Goal: Transaction & Acquisition: Purchase product/service

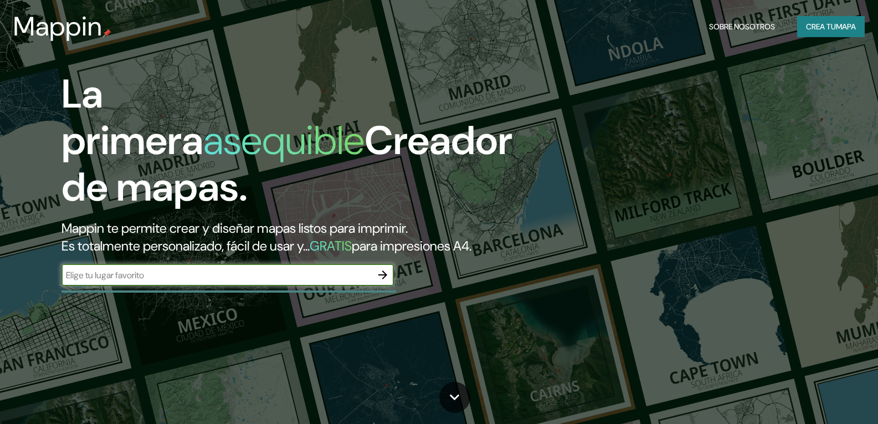
click at [183, 281] on input "text" at bounding box center [216, 275] width 310 height 13
type input "ica [GEOGRAPHIC_DATA]"
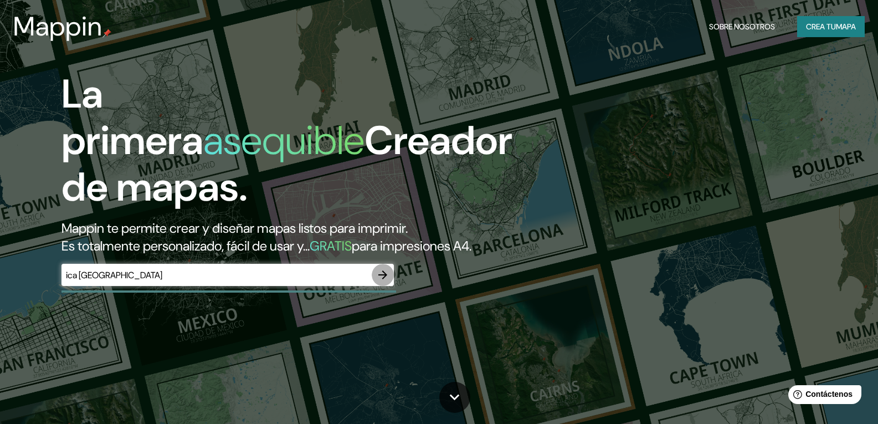
click at [380, 281] on icon "button" at bounding box center [382, 274] width 13 height 13
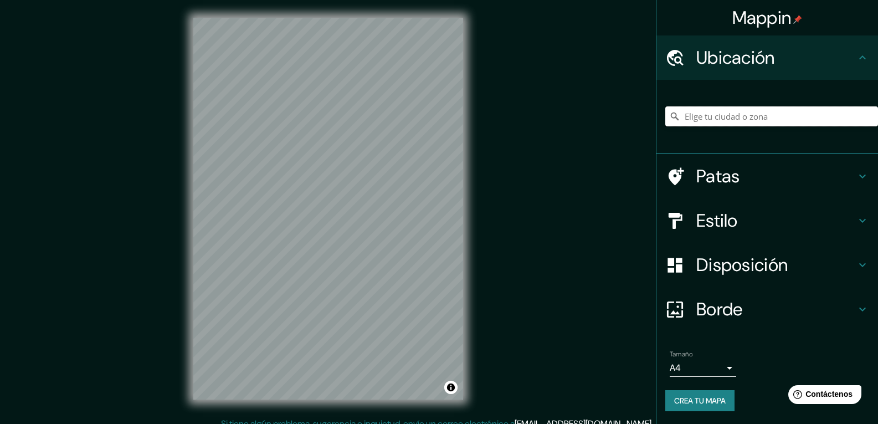
click at [728, 119] on input "Elige tu ciudad o zona" at bounding box center [771, 116] width 213 height 20
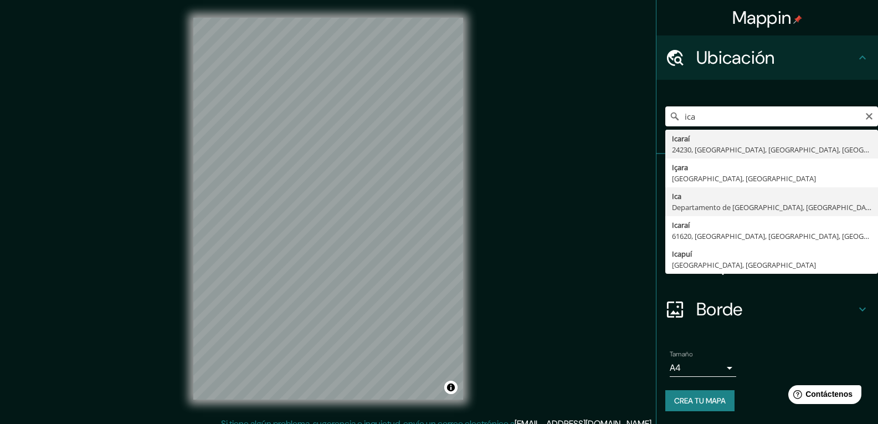
type input "Ica, [GEOGRAPHIC_DATA], [GEOGRAPHIC_DATA]"
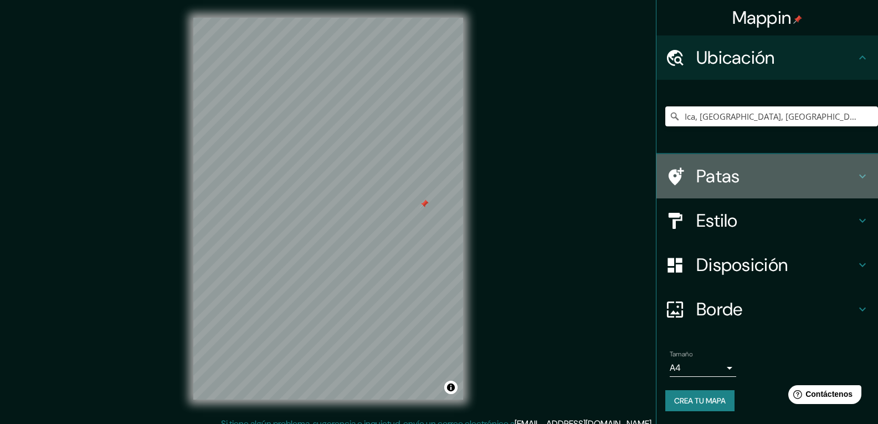
click at [708, 179] on font "Patas" at bounding box center [718, 175] width 44 height 23
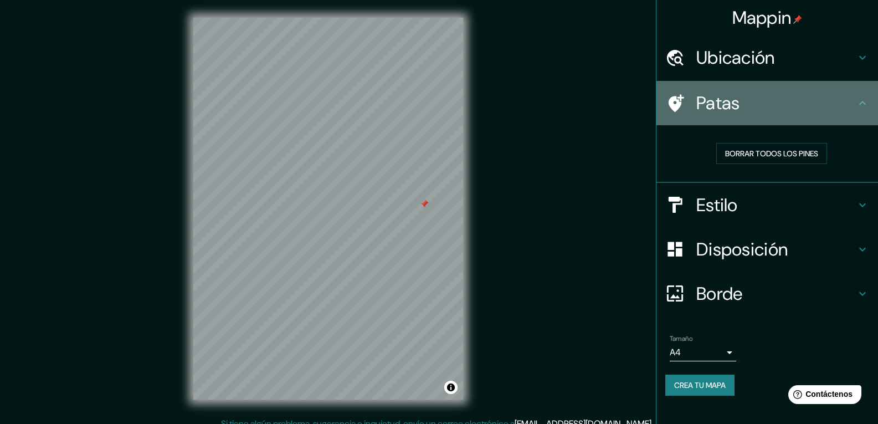
click at [738, 108] on font "Patas" at bounding box center [718, 102] width 44 height 23
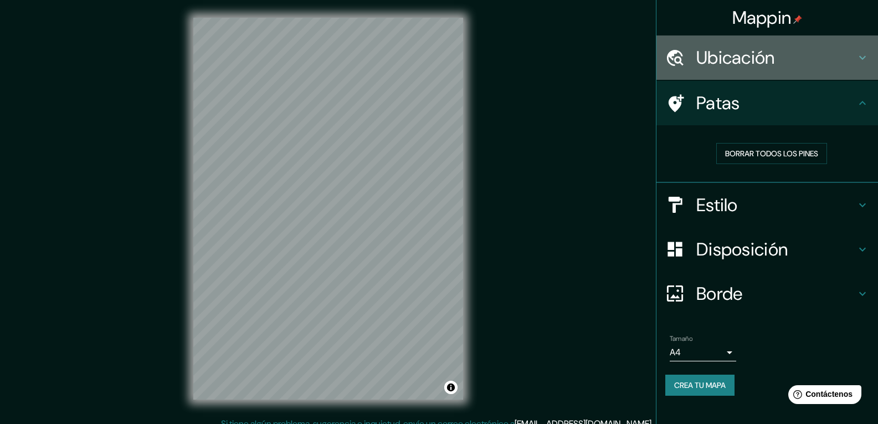
click at [750, 67] on font "Ubicación" at bounding box center [735, 57] width 79 height 23
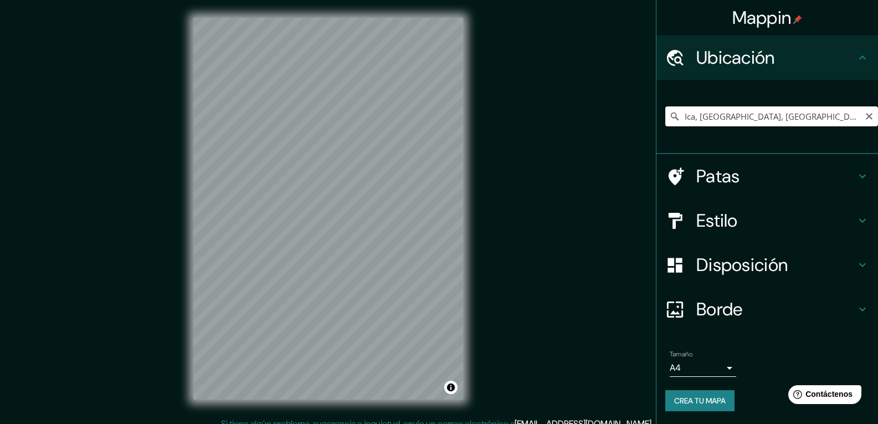
click at [728, 119] on input "Ica, [GEOGRAPHIC_DATA], [GEOGRAPHIC_DATA]" at bounding box center [771, 116] width 213 height 20
click at [832, 122] on input "Ica, [GEOGRAPHIC_DATA], [GEOGRAPHIC_DATA]" at bounding box center [771, 116] width 213 height 20
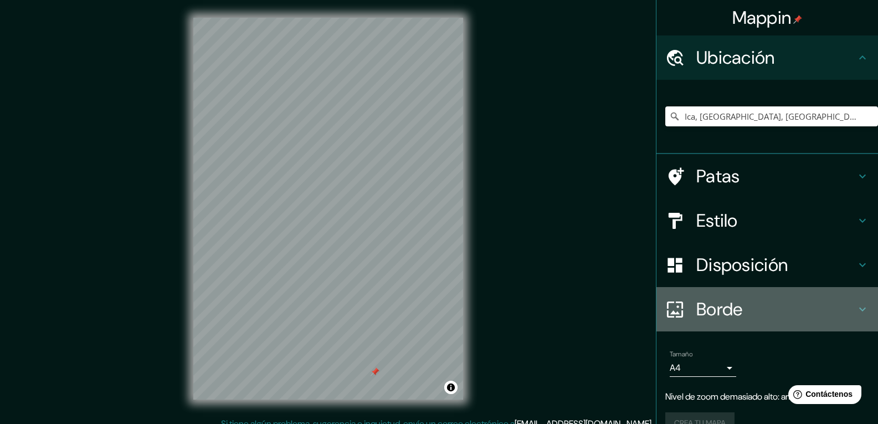
click at [705, 302] on font "Borde" at bounding box center [719, 308] width 47 height 23
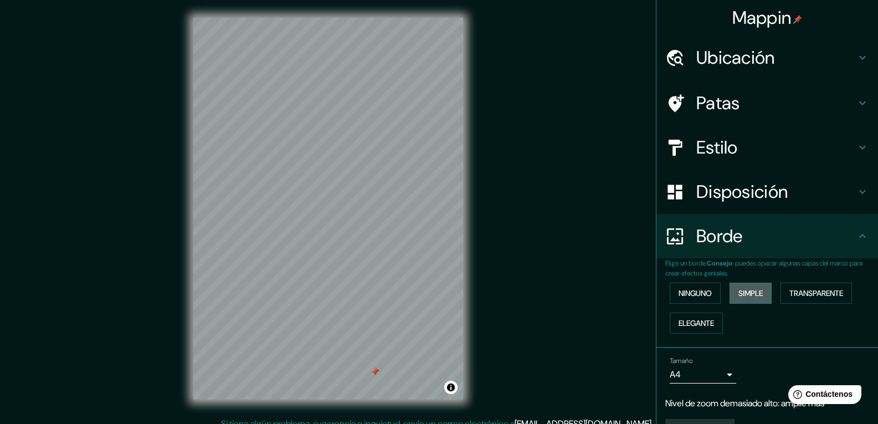
click at [750, 294] on font "Simple" at bounding box center [750, 293] width 24 height 10
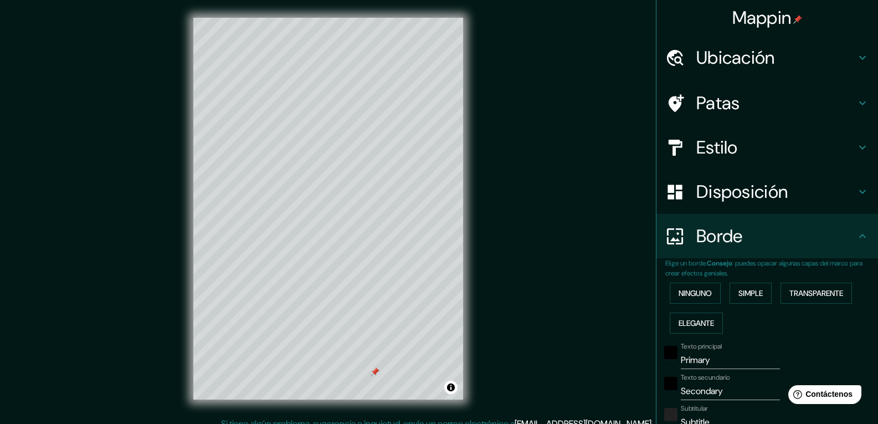
drag, startPoint x: 750, startPoint y: 290, endPoint x: 715, endPoint y: 291, distance: 34.9
click at [748, 290] on font "Simple" at bounding box center [750, 293] width 24 height 10
type input "195"
type input "39"
click at [678, 291] on font "Ninguno" at bounding box center [694, 293] width 33 height 10
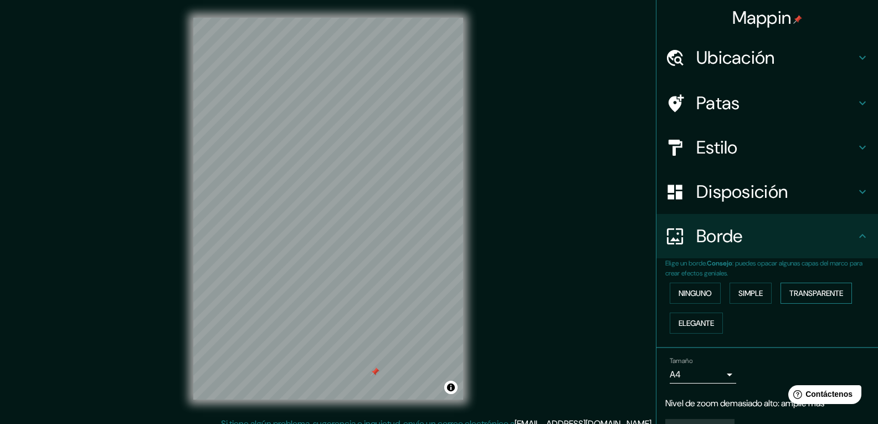
click at [833, 296] on font "Transparente" at bounding box center [816, 293] width 54 height 10
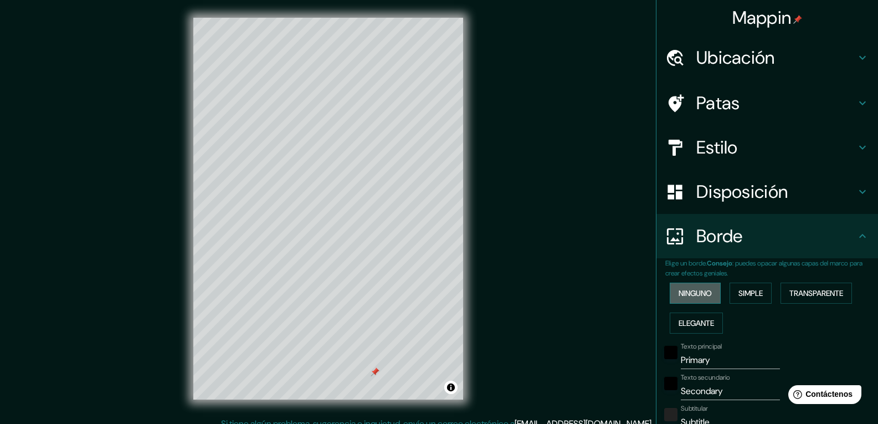
click at [697, 296] on font "Ninguno" at bounding box center [694, 293] width 33 height 10
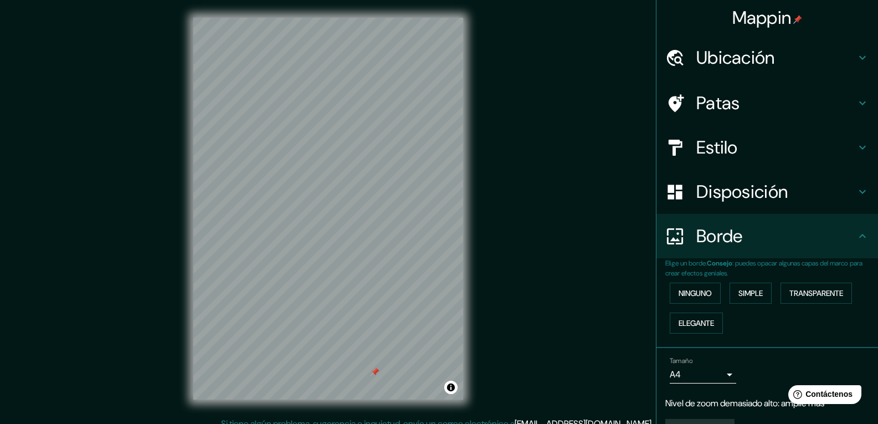
click at [703, 167] on div "Estilo" at bounding box center [767, 147] width 222 height 44
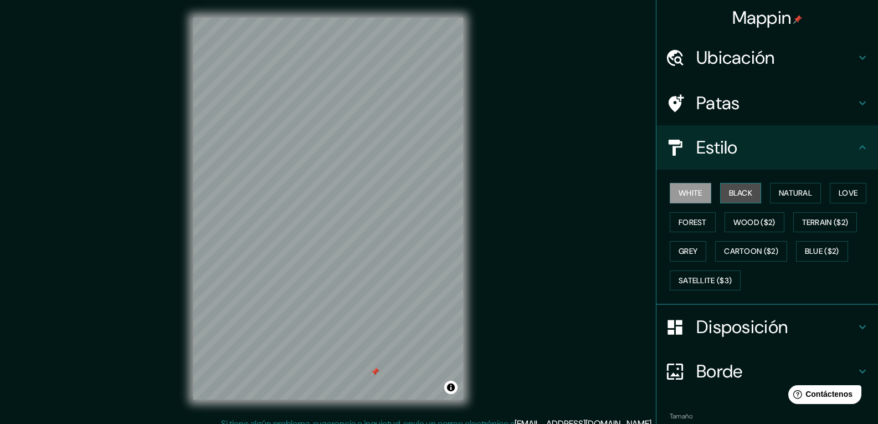
click at [735, 198] on button "Black" at bounding box center [741, 193] width 42 height 20
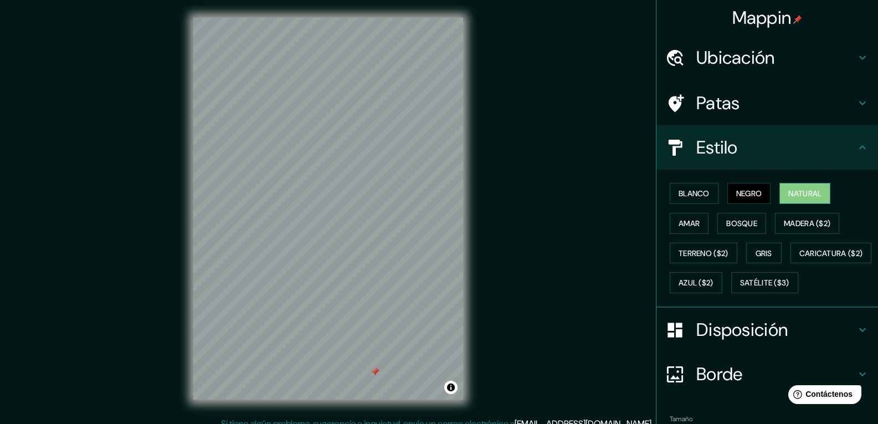
click at [791, 197] on font "Natural" at bounding box center [804, 193] width 33 height 10
click at [738, 231] on button "Bosque" at bounding box center [741, 223] width 49 height 21
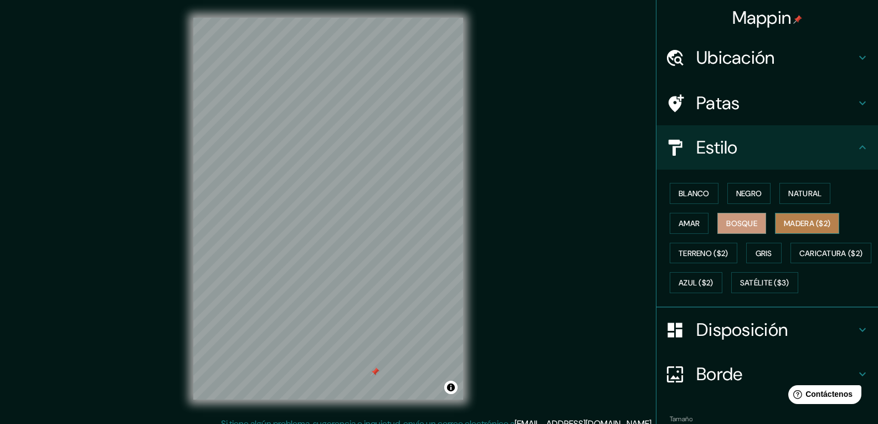
click at [807, 222] on font "Madera ($2)" at bounding box center [807, 223] width 47 height 10
click at [394, 253] on div at bounding box center [392, 252] width 9 height 9
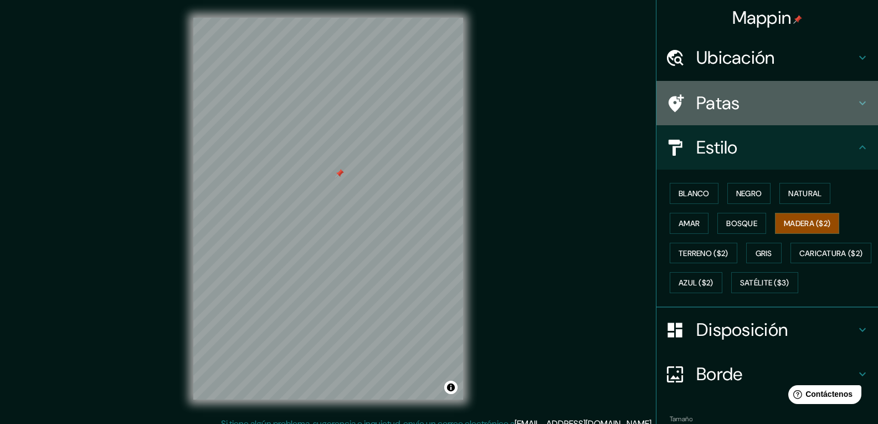
click at [747, 103] on h4 "Patas" at bounding box center [776, 103] width 160 height 22
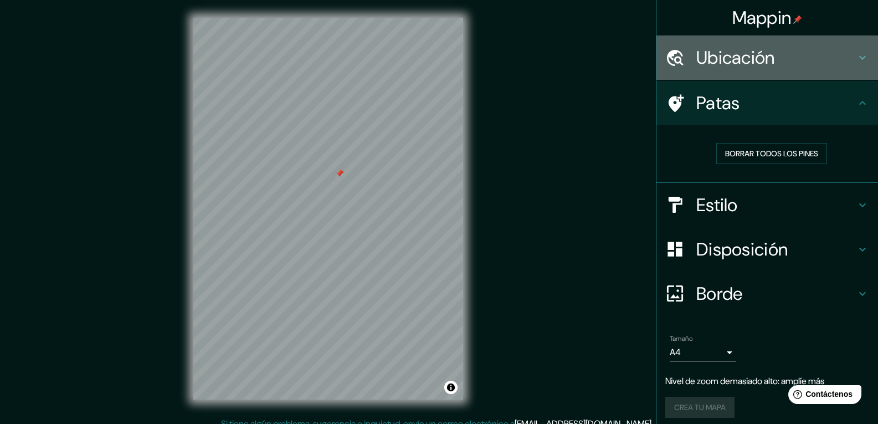
click at [717, 67] on font "Ubicación" at bounding box center [735, 57] width 79 height 23
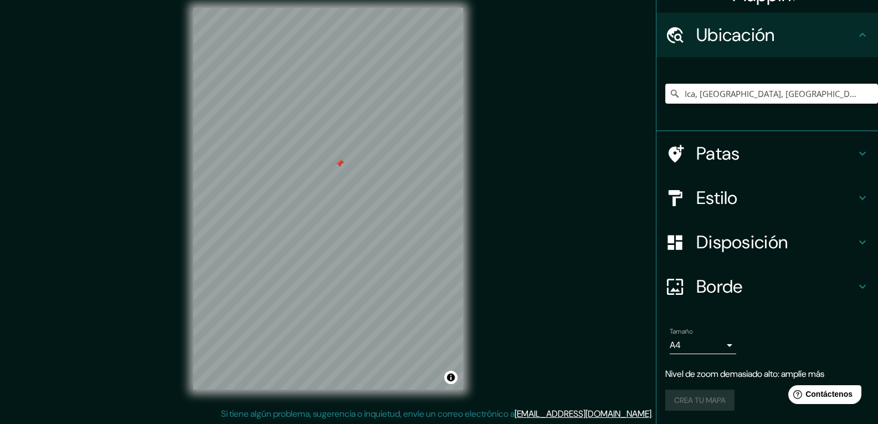
scroll to position [11, 0]
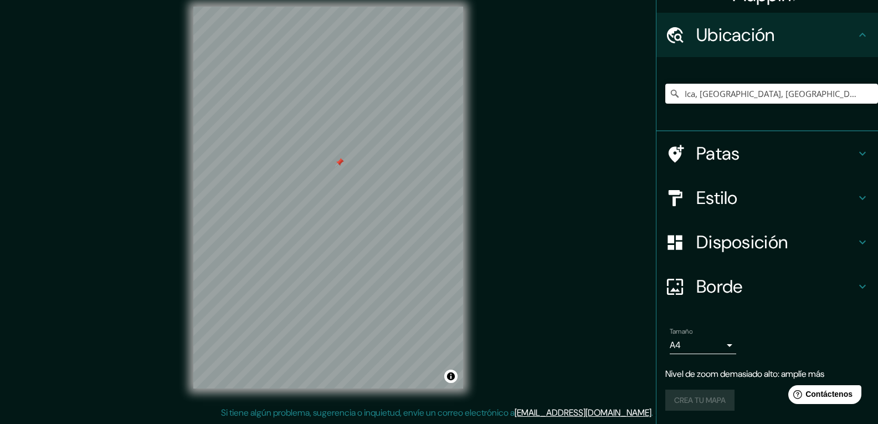
click at [716, 238] on font "Disposición" at bounding box center [741, 241] width 91 height 23
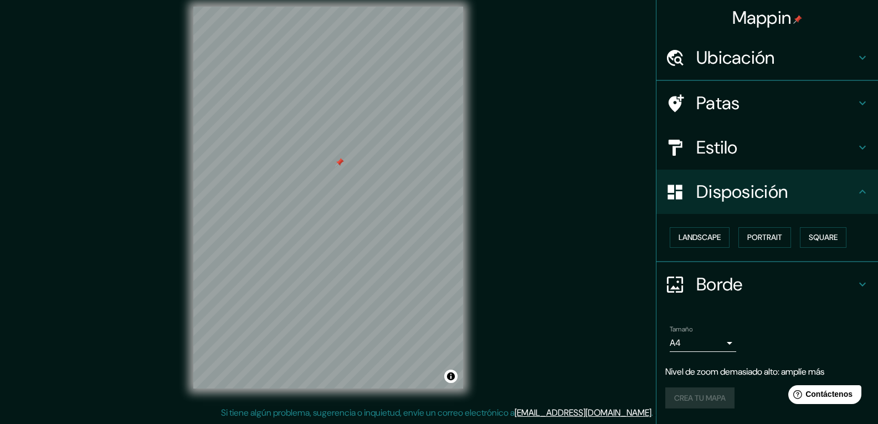
scroll to position [0, 0]
click at [709, 236] on button "Paisaje" at bounding box center [692, 237] width 45 height 21
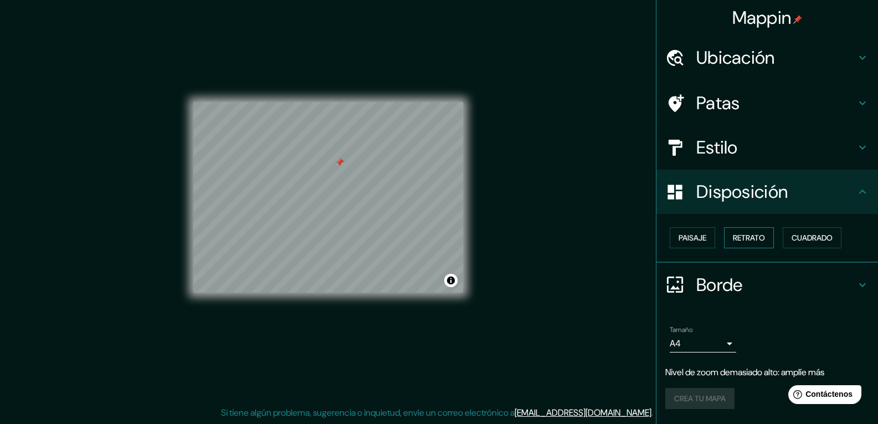
click at [765, 235] on font "Retrato" at bounding box center [749, 238] width 32 height 10
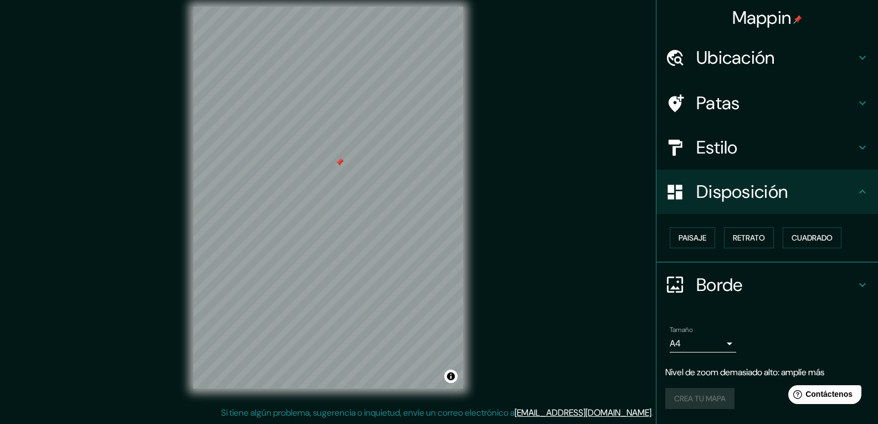
click at [766, 223] on div "Paisaje Retrato Cuadrado" at bounding box center [771, 238] width 213 height 30
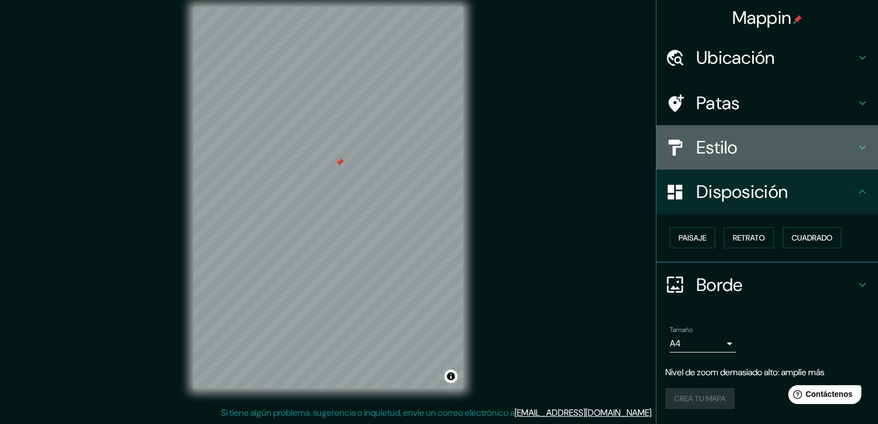
click at [754, 138] on h4 "Estilo" at bounding box center [776, 147] width 160 height 22
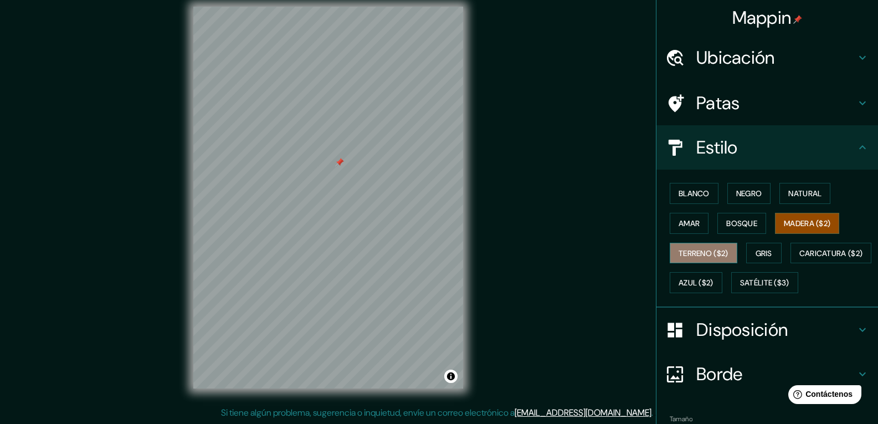
click at [712, 244] on button "Terreno ($2)" at bounding box center [704, 253] width 68 height 21
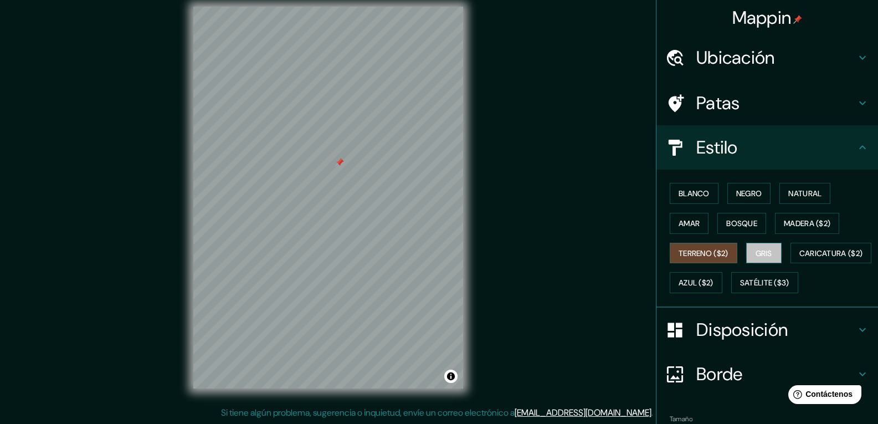
click at [746, 247] on button "Gris" at bounding box center [763, 253] width 35 height 21
click at [799, 260] on font "Caricatura ($2)" at bounding box center [831, 253] width 64 height 14
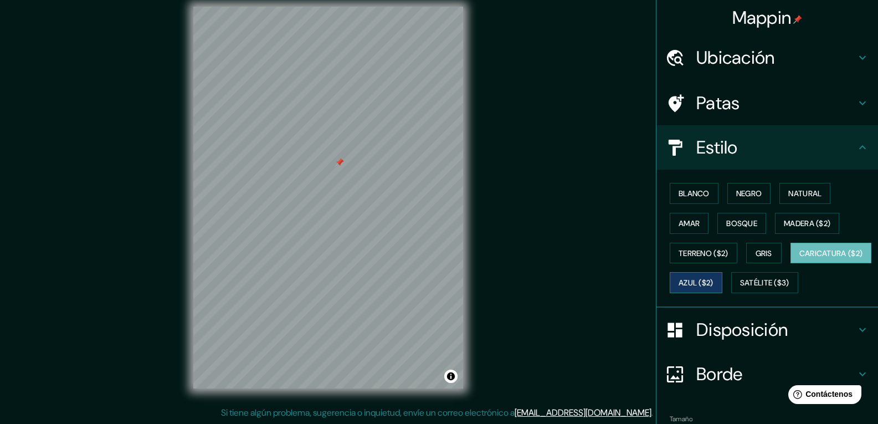
click at [713, 282] on font "Azul ($2)" at bounding box center [695, 283] width 35 height 10
click at [740, 288] on font "Satélite ($3)" at bounding box center [764, 283] width 49 height 10
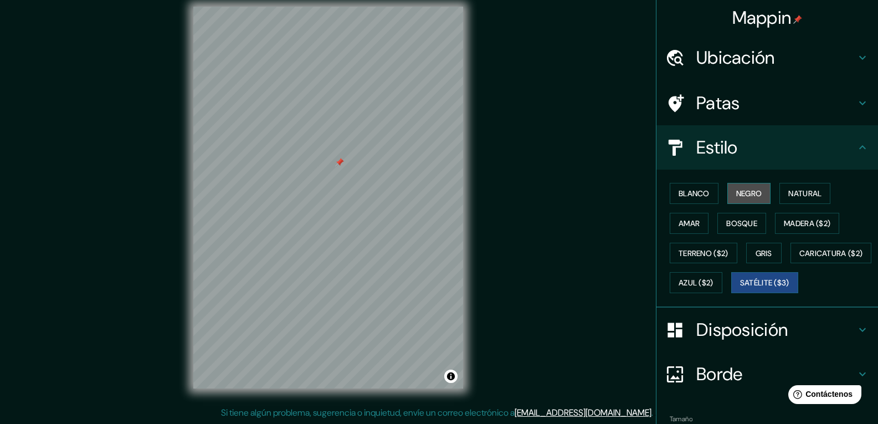
click at [736, 197] on font "Negro" at bounding box center [749, 193] width 26 height 10
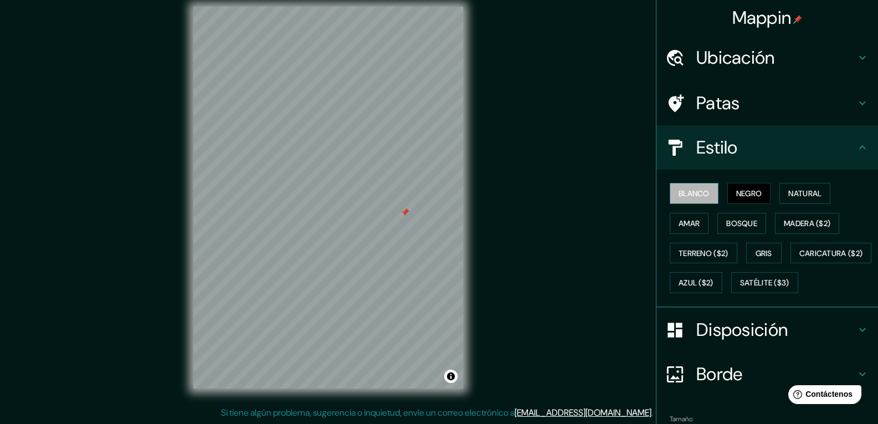
click at [702, 193] on font "Blanco" at bounding box center [693, 193] width 31 height 10
click at [762, 193] on button "Negro" at bounding box center [749, 193] width 44 height 21
click at [802, 196] on font "Natural" at bounding box center [804, 193] width 33 height 10
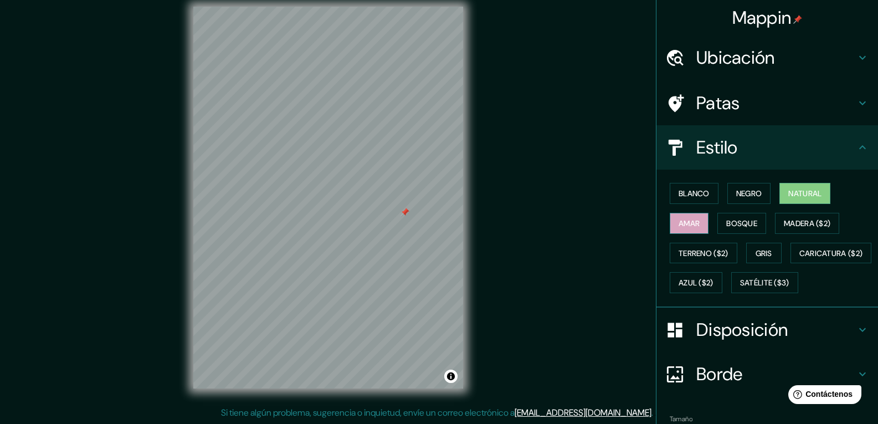
click at [694, 230] on button "Amar" at bounding box center [689, 223] width 39 height 21
click at [729, 223] on font "Bosque" at bounding box center [741, 223] width 31 height 10
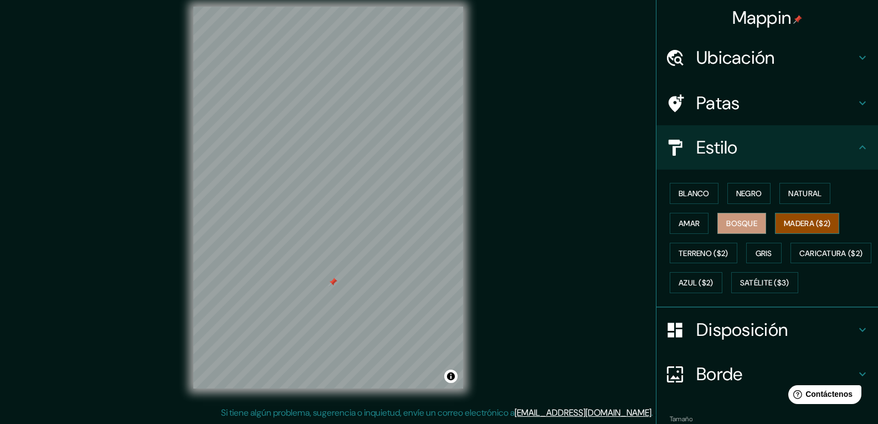
click at [831, 225] on button "Madera ($2)" at bounding box center [807, 223] width 64 height 21
drag, startPoint x: 329, startPoint y: 277, endPoint x: 351, endPoint y: 307, distance: 36.8
click at [351, 301] on div at bounding box center [347, 296] width 9 height 9
click at [692, 195] on font "Blanco" at bounding box center [693, 193] width 31 height 10
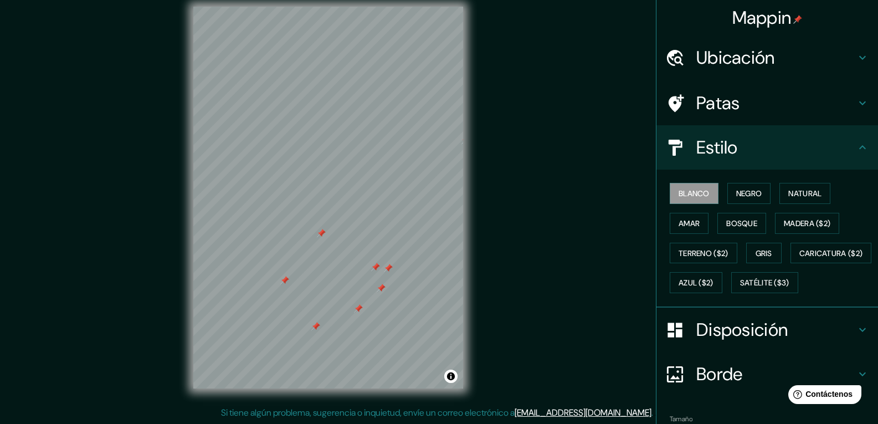
click at [731, 50] on font "Ubicación" at bounding box center [735, 57] width 79 height 23
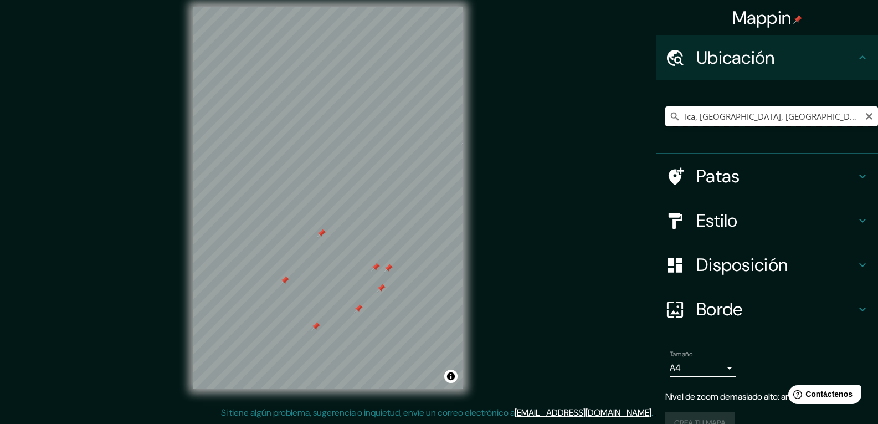
click at [765, 115] on input "Ica, [GEOGRAPHIC_DATA], [GEOGRAPHIC_DATA]" at bounding box center [771, 116] width 213 height 20
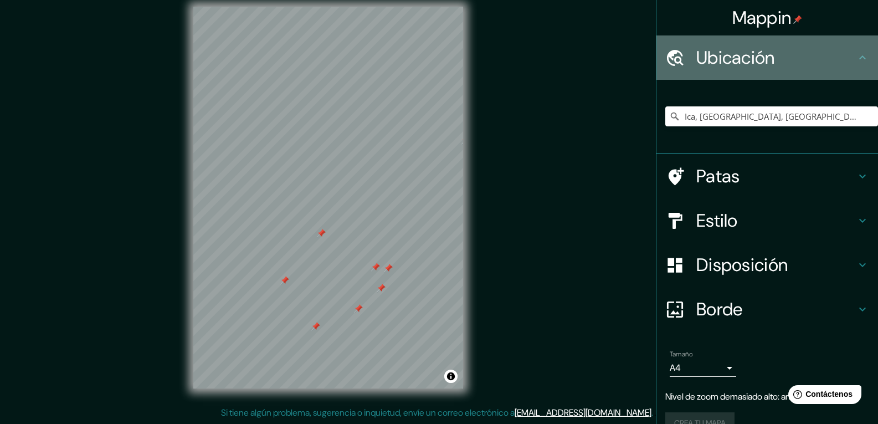
click at [775, 63] on h4 "Ubicación" at bounding box center [776, 58] width 160 height 22
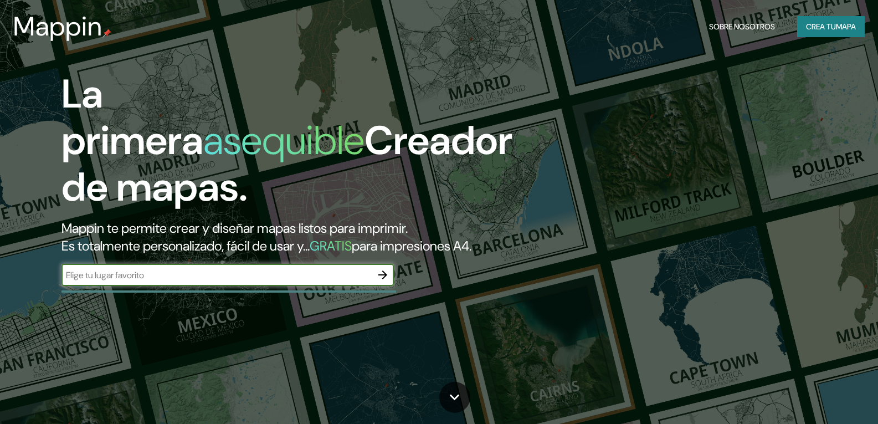
click at [382, 281] on icon "button" at bounding box center [382, 274] width 13 height 13
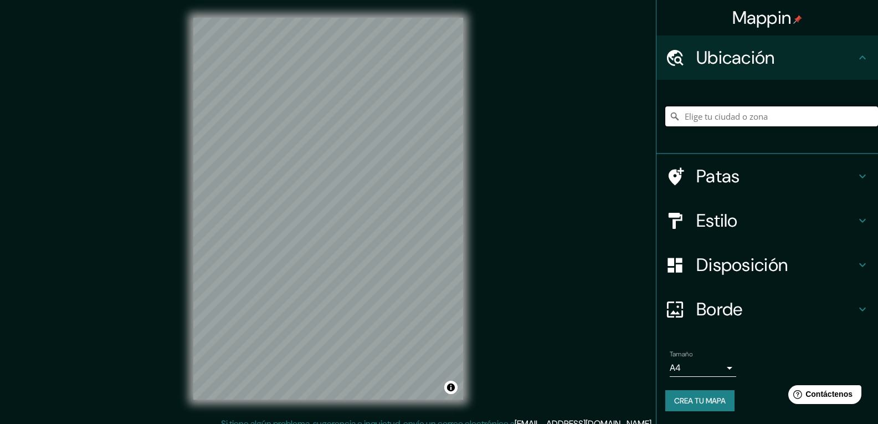
click at [729, 123] on input "Elige tu ciudad o zona" at bounding box center [771, 116] width 213 height 20
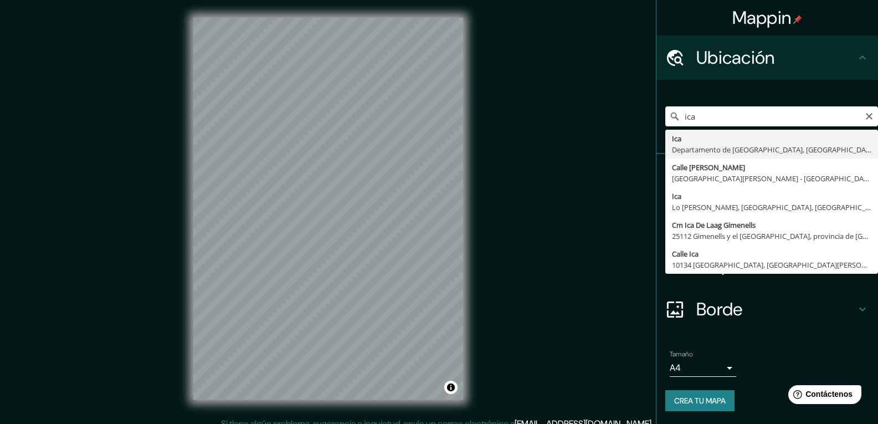
type input "Ica, [GEOGRAPHIC_DATA], [GEOGRAPHIC_DATA]"
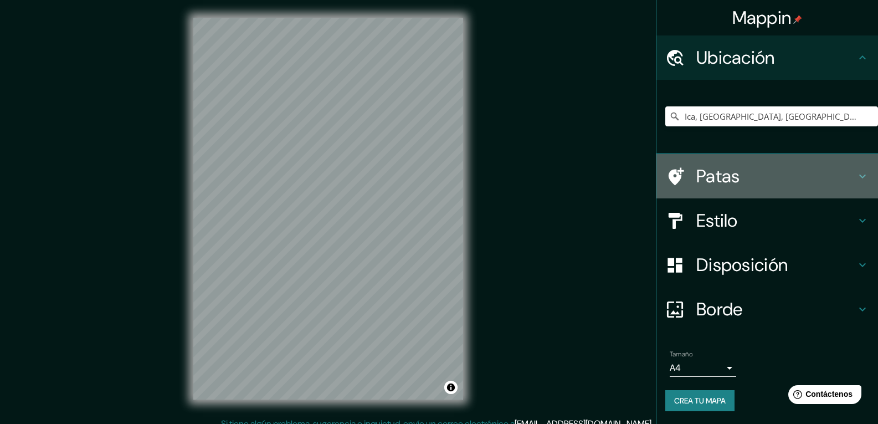
click at [707, 188] on div "Patas" at bounding box center [767, 176] width 222 height 44
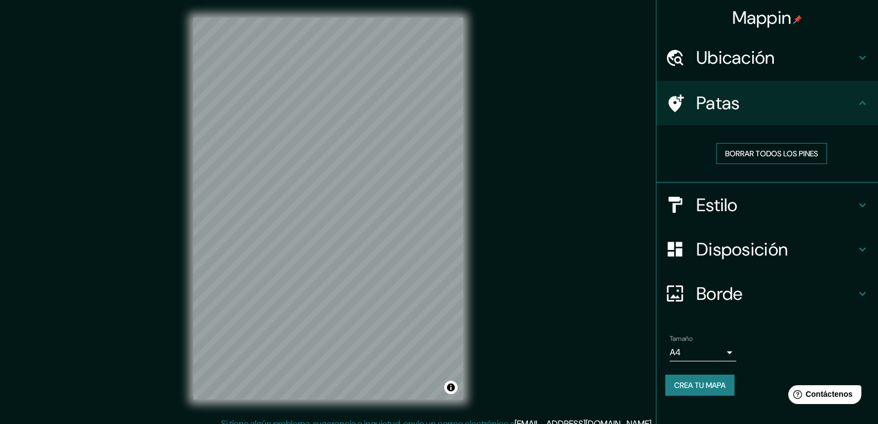
click at [806, 148] on font "Borrar todos los pines" at bounding box center [771, 153] width 93 height 10
click at [800, 150] on font "Borrar todos los pines" at bounding box center [771, 153] width 93 height 10
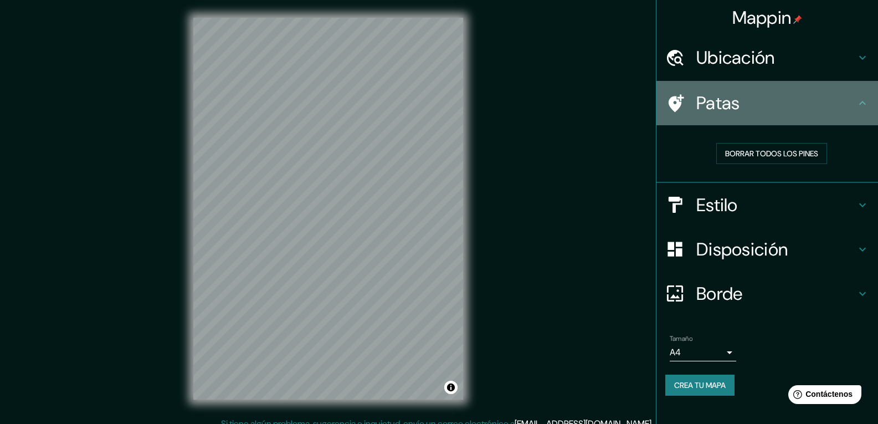
click at [800, 119] on div "Patas" at bounding box center [767, 103] width 222 height 44
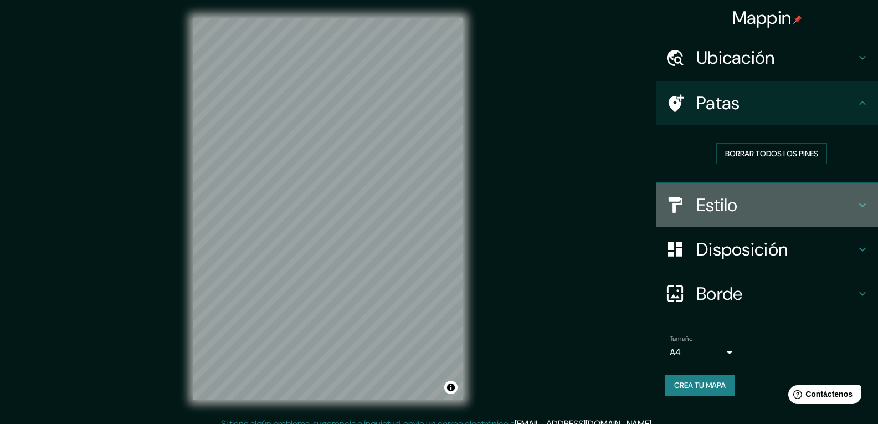
click at [757, 199] on h4 "Estilo" at bounding box center [776, 205] width 160 height 22
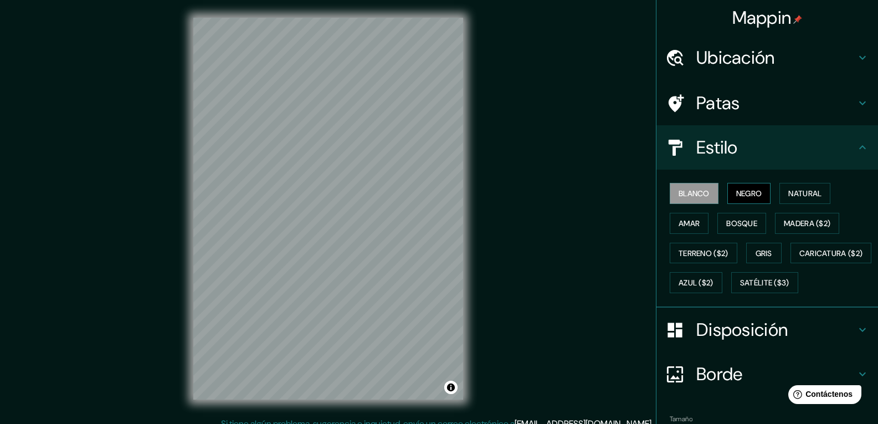
click at [737, 197] on font "Negro" at bounding box center [749, 193] width 26 height 10
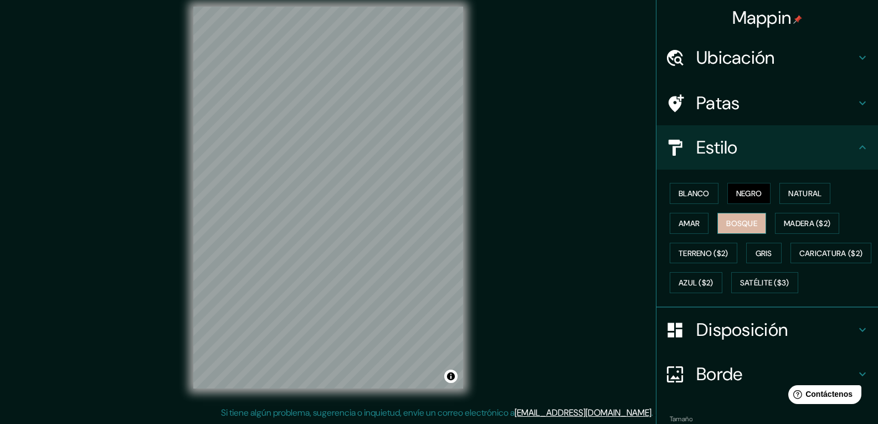
click at [748, 216] on font "Bosque" at bounding box center [741, 223] width 31 height 14
click at [707, 250] on font "Terreno ($2)" at bounding box center [703, 253] width 50 height 10
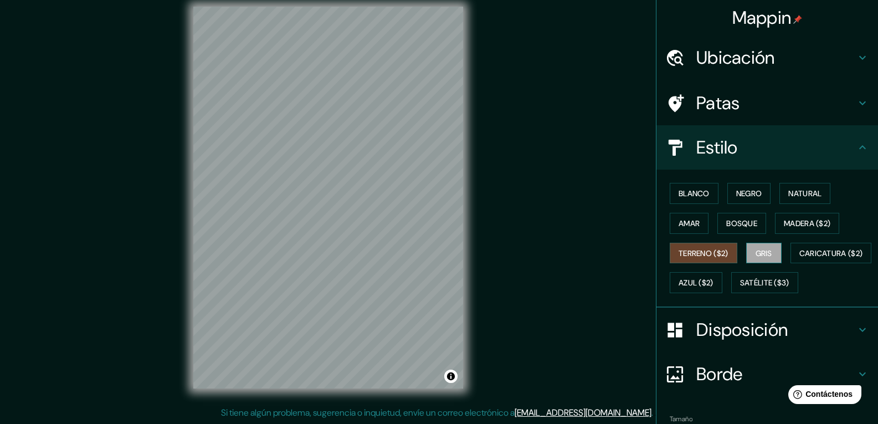
click at [756, 250] on font "Gris" at bounding box center [763, 253] width 17 height 10
click at [706, 257] on font "Terreno ($2)" at bounding box center [703, 253] width 50 height 10
drag, startPoint x: 757, startPoint y: 99, endPoint x: 753, endPoint y: 105, distance: 6.8
click at [757, 100] on h4 "Patas" at bounding box center [776, 103] width 160 height 22
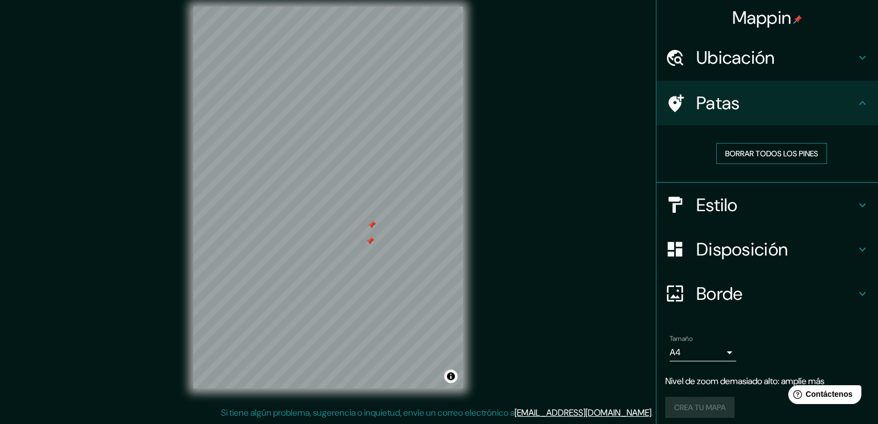
click at [739, 163] on button "Borrar todos los pines" at bounding box center [771, 153] width 111 height 21
click at [798, 64] on h4 "Ubicación" at bounding box center [776, 58] width 160 height 22
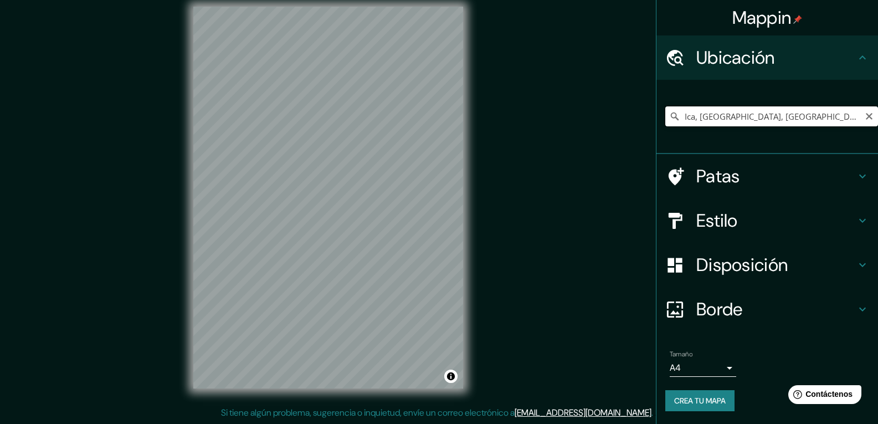
click at [816, 123] on input "Ica, [GEOGRAPHIC_DATA], [GEOGRAPHIC_DATA]" at bounding box center [771, 116] width 213 height 20
click at [760, 120] on input "Ica, [GEOGRAPHIC_DATA], [GEOGRAPHIC_DATA]" at bounding box center [771, 116] width 213 height 20
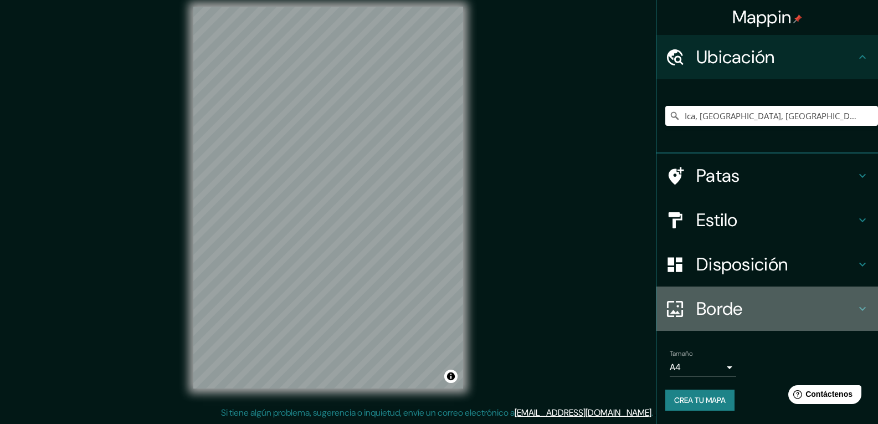
click at [737, 310] on h4 "Borde" at bounding box center [776, 308] width 160 height 22
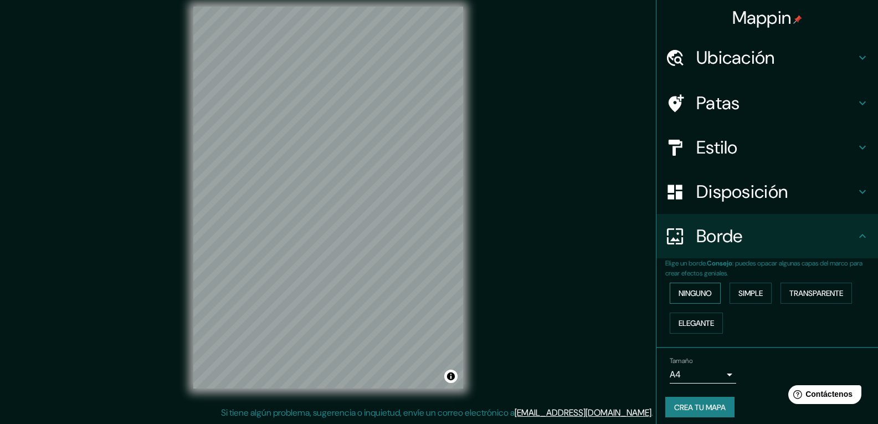
click at [678, 289] on font "Ninguno" at bounding box center [694, 293] width 33 height 10
click at [749, 290] on font "Simple" at bounding box center [750, 293] width 24 height 10
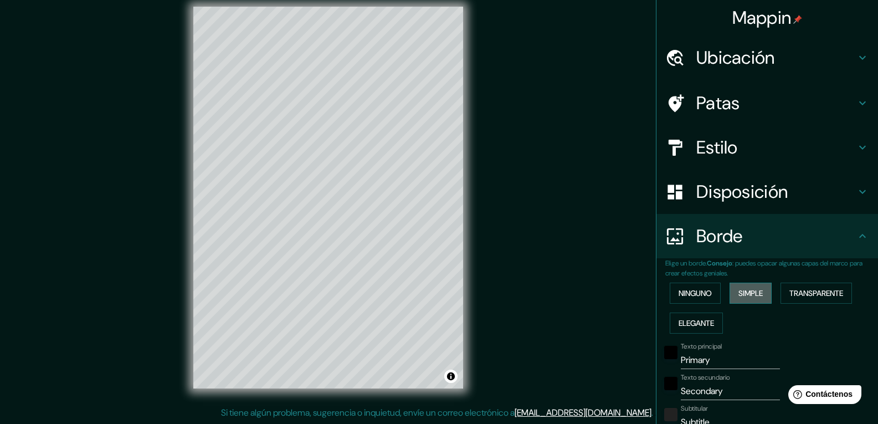
click at [754, 296] on font "Simple" at bounding box center [750, 293] width 24 height 10
type input "195"
type input "39"
click at [781, 291] on button "Transparente" at bounding box center [815, 292] width 71 height 21
click at [696, 313] on button "Elegante" at bounding box center [696, 322] width 53 height 21
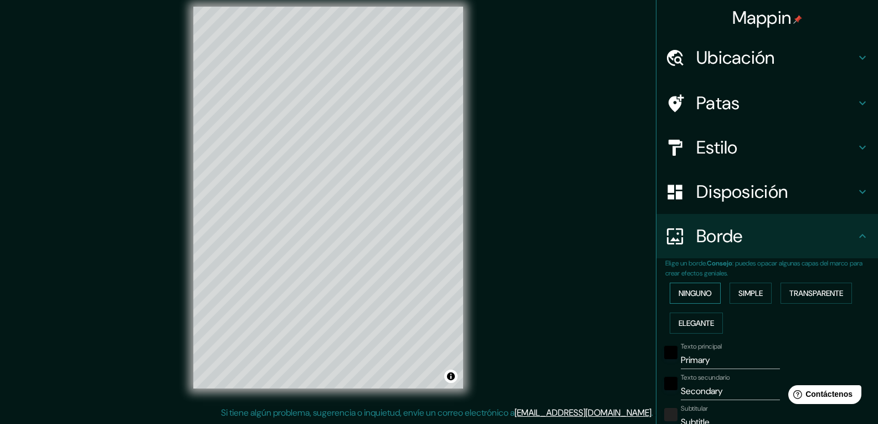
click at [690, 299] on font "Ninguno" at bounding box center [694, 293] width 33 height 14
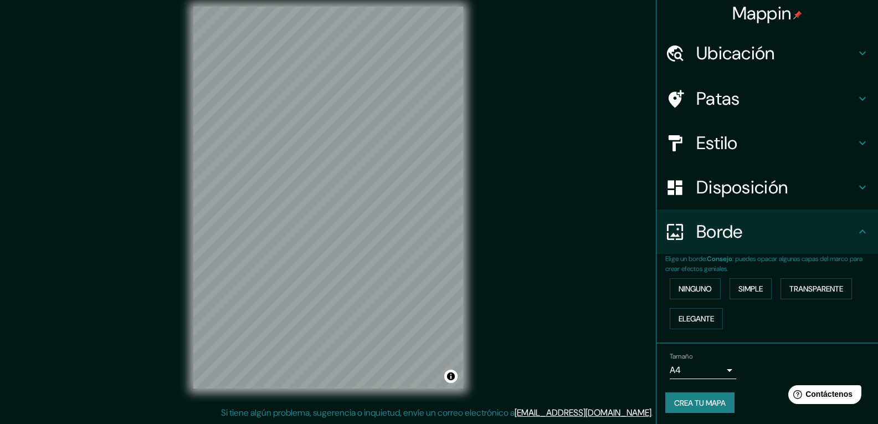
scroll to position [7, 0]
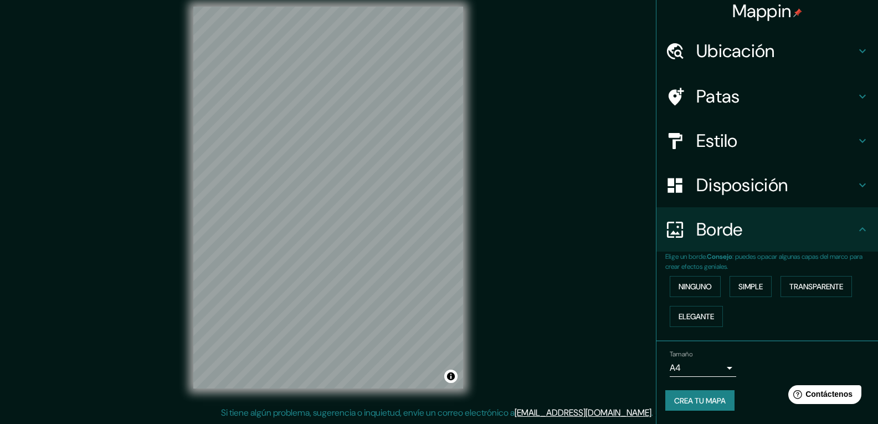
click at [671, 371] on body "Mappin Ubicación Ica, Departamento de Ica, Perú Patas Estilo Disposición Borde …" at bounding box center [439, 201] width 878 height 424
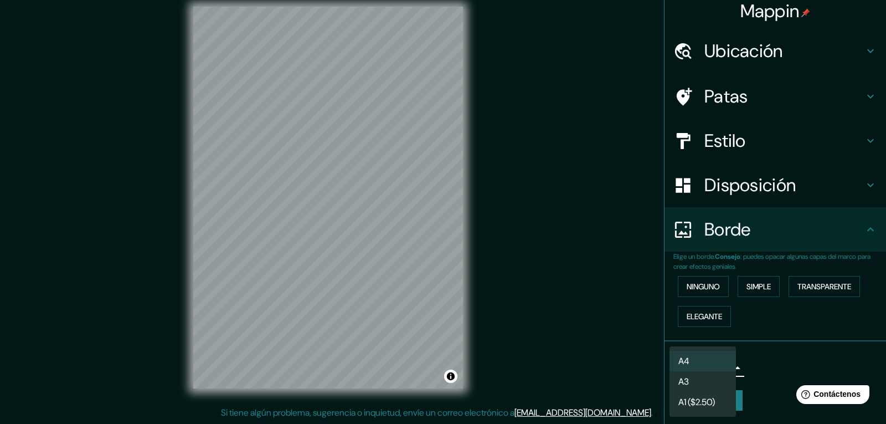
click at [688, 375] on font "A3" at bounding box center [683, 381] width 11 height 12
type input "a4"
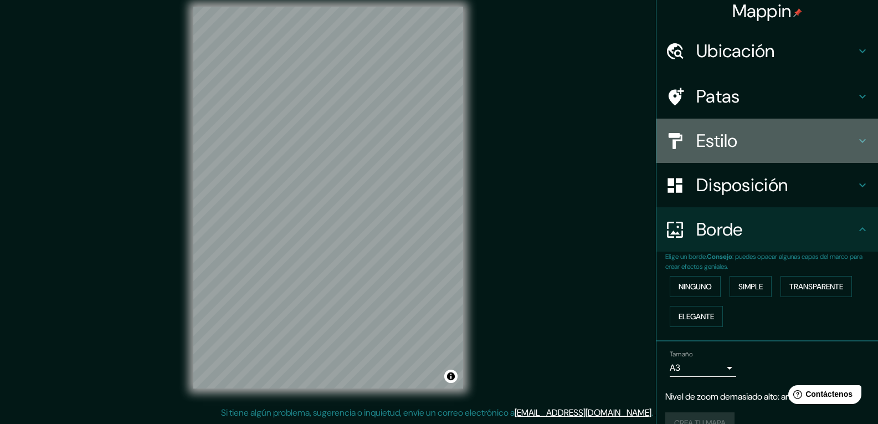
click at [706, 144] on font "Estilo" at bounding box center [717, 140] width 42 height 23
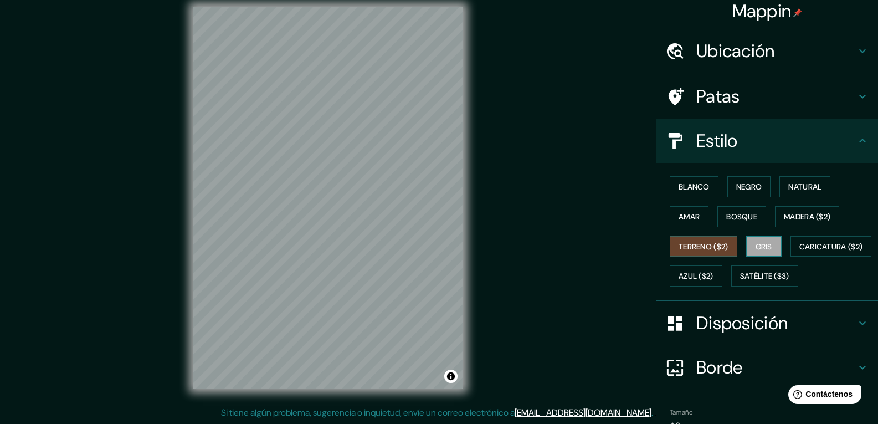
click at [755, 242] on font "Gris" at bounding box center [763, 246] width 17 height 10
click at [744, 225] on button "Bosque" at bounding box center [741, 216] width 49 height 21
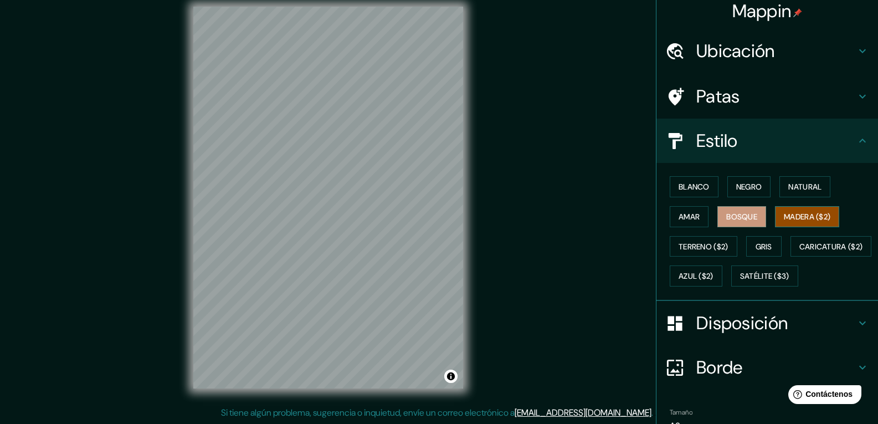
click at [775, 208] on button "Madera ($2)" at bounding box center [807, 216] width 64 height 21
click at [678, 213] on font "Amar" at bounding box center [688, 217] width 21 height 10
click at [726, 212] on font "Bosque" at bounding box center [741, 217] width 31 height 10
click at [779, 188] on button "Natural" at bounding box center [804, 186] width 51 height 21
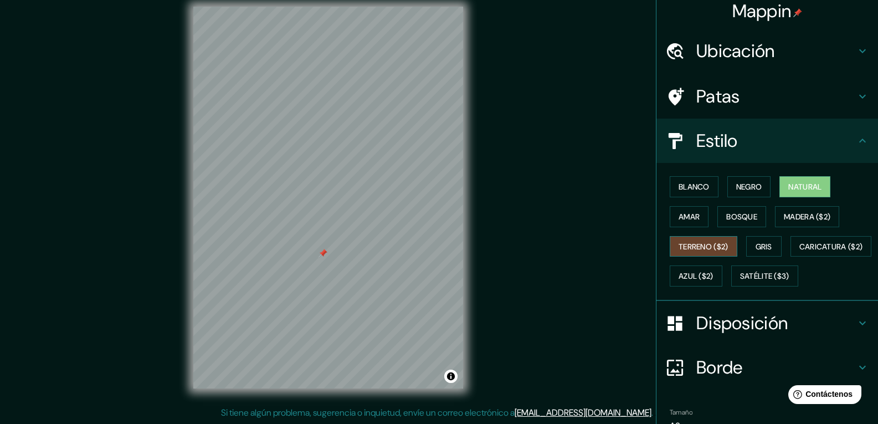
click at [695, 243] on font "Terreno ($2)" at bounding box center [703, 246] width 50 height 10
click at [680, 218] on font "Amar" at bounding box center [688, 217] width 21 height 10
click at [688, 249] on font "Terreno ($2)" at bounding box center [703, 246] width 50 height 10
click at [799, 254] on font "Caricatura ($2)" at bounding box center [831, 246] width 64 height 14
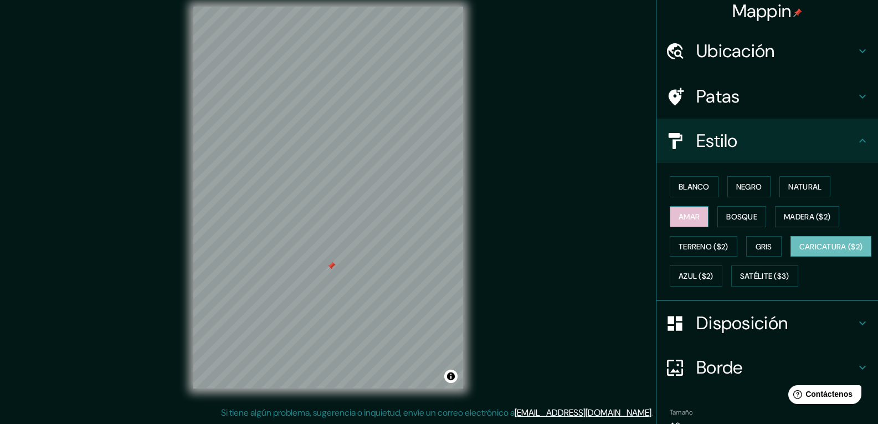
click at [680, 215] on font "Amar" at bounding box center [688, 217] width 21 height 10
click at [799, 251] on font "Caricatura ($2)" at bounding box center [831, 246] width 64 height 10
click at [274, 393] on div "© Mapbox © OpenStreetMap Improve this map" at bounding box center [328, 197] width 305 height 417
click at [304, 416] on div "Mappin Ubicación Ica, Departamento de Ica, Perú Patas Estilo Blanco Negro Natur…" at bounding box center [439, 206] width 878 height 435
click at [182, 299] on div "© Mapbox © OpenStreetMap Improve this map" at bounding box center [328, 197] width 305 height 417
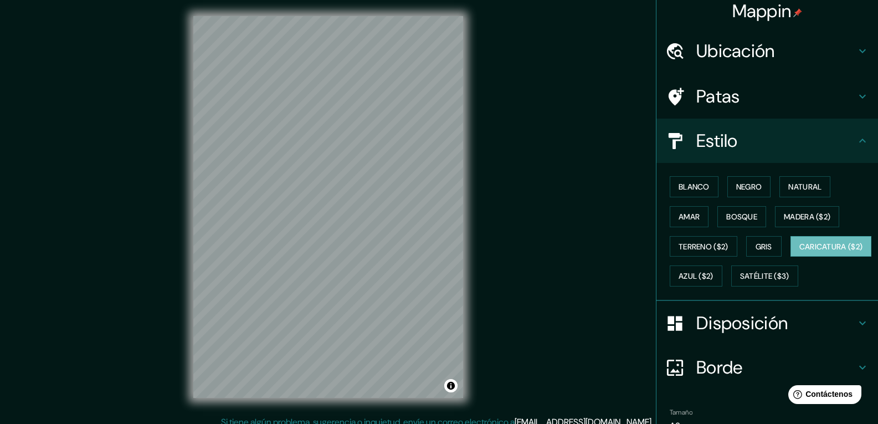
scroll to position [0, 0]
